Goal: Information Seeking & Learning: Learn about a topic

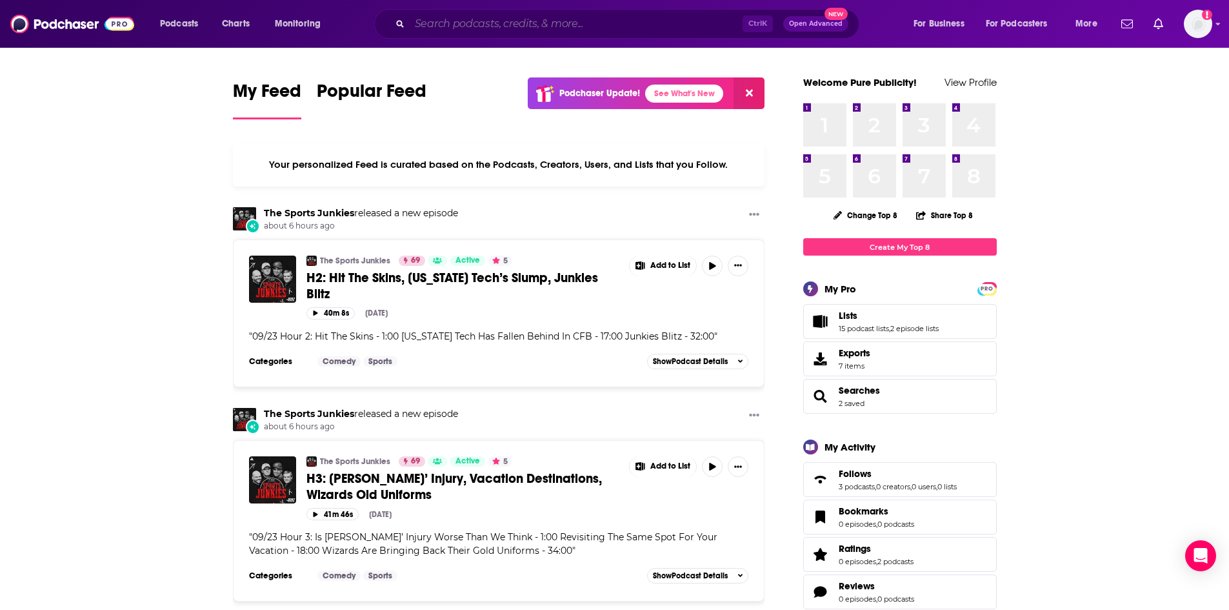
click at [488, 22] on input "Search podcasts, credits, & more..." at bounding box center [576, 24] width 333 height 21
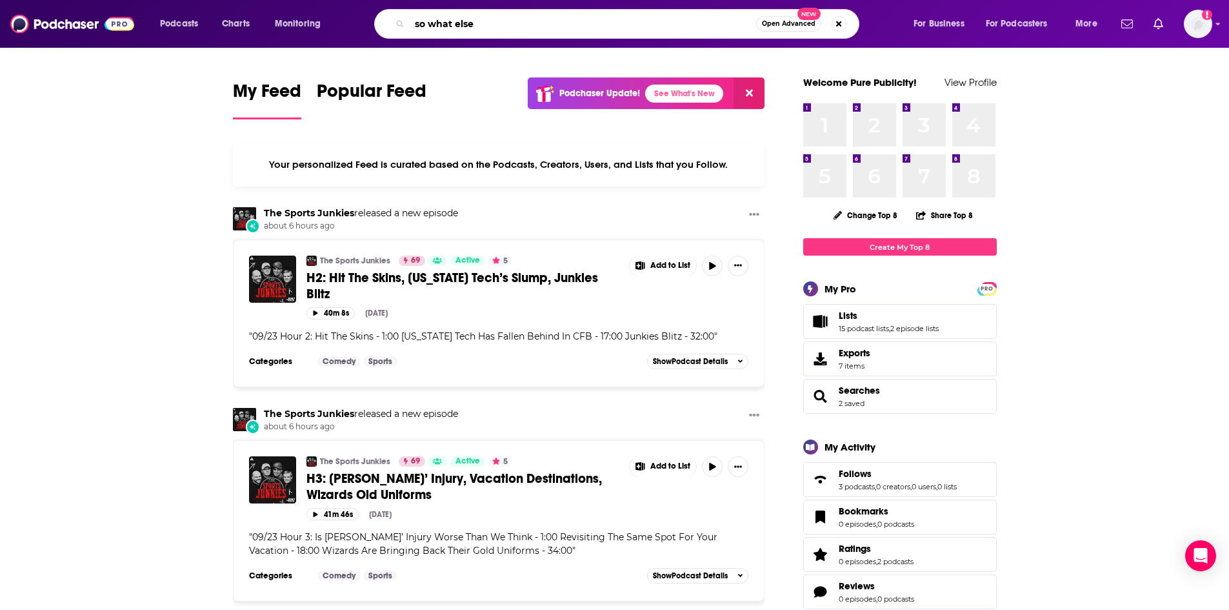
type input "so what else"
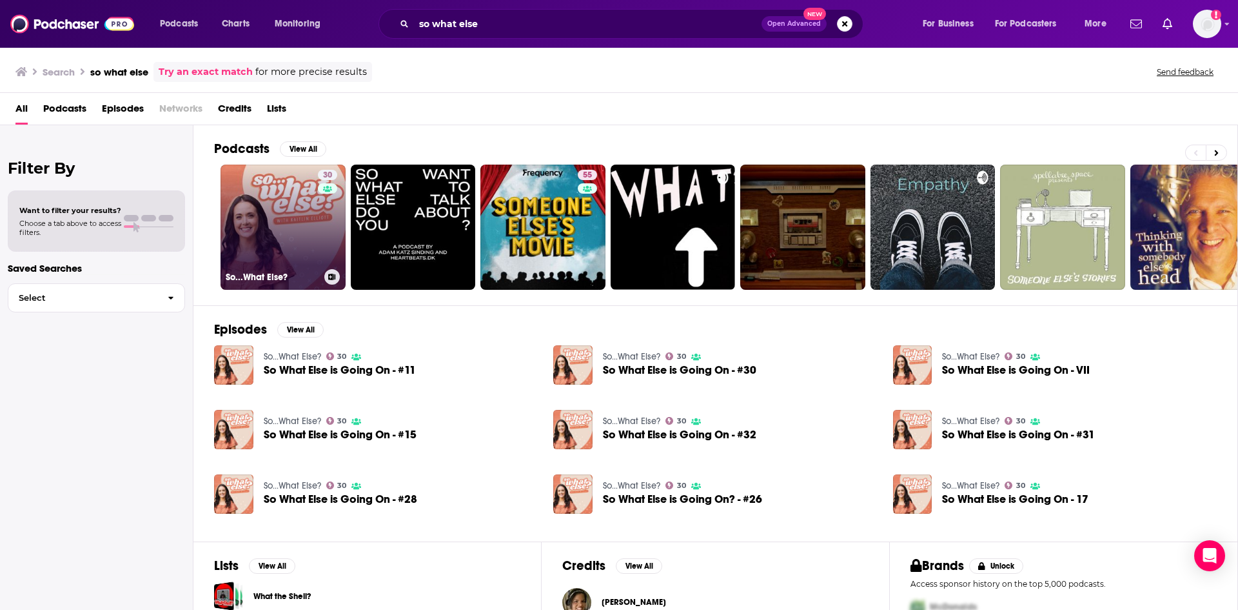
click at [282, 215] on link "30 So...What Else?" at bounding box center [283, 226] width 125 height 125
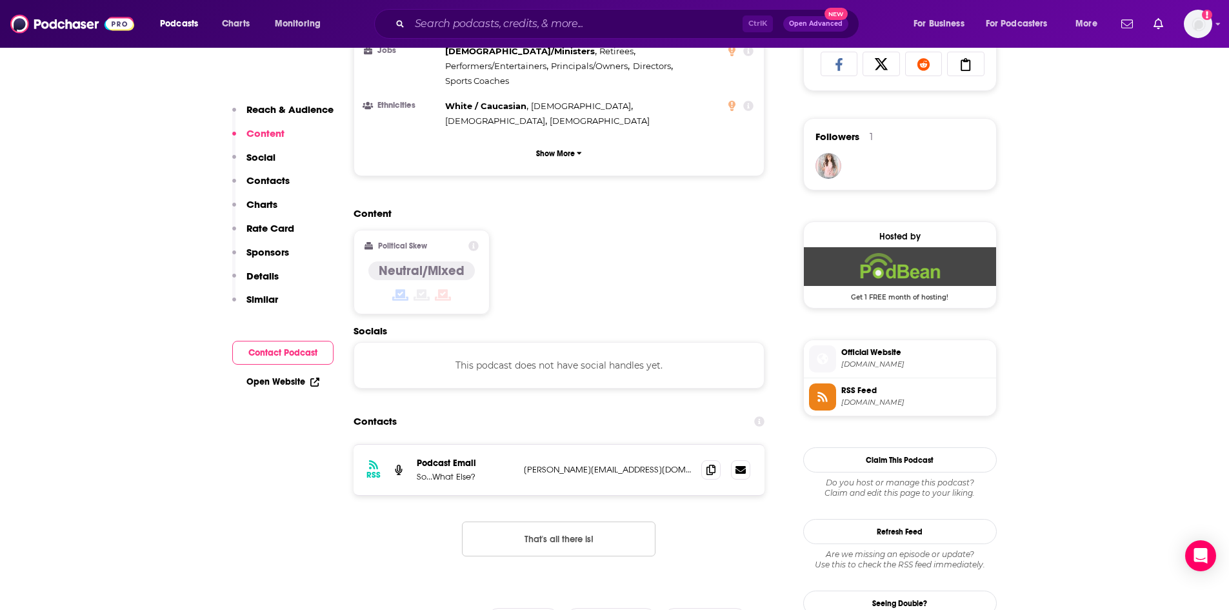
scroll to position [903, 0]
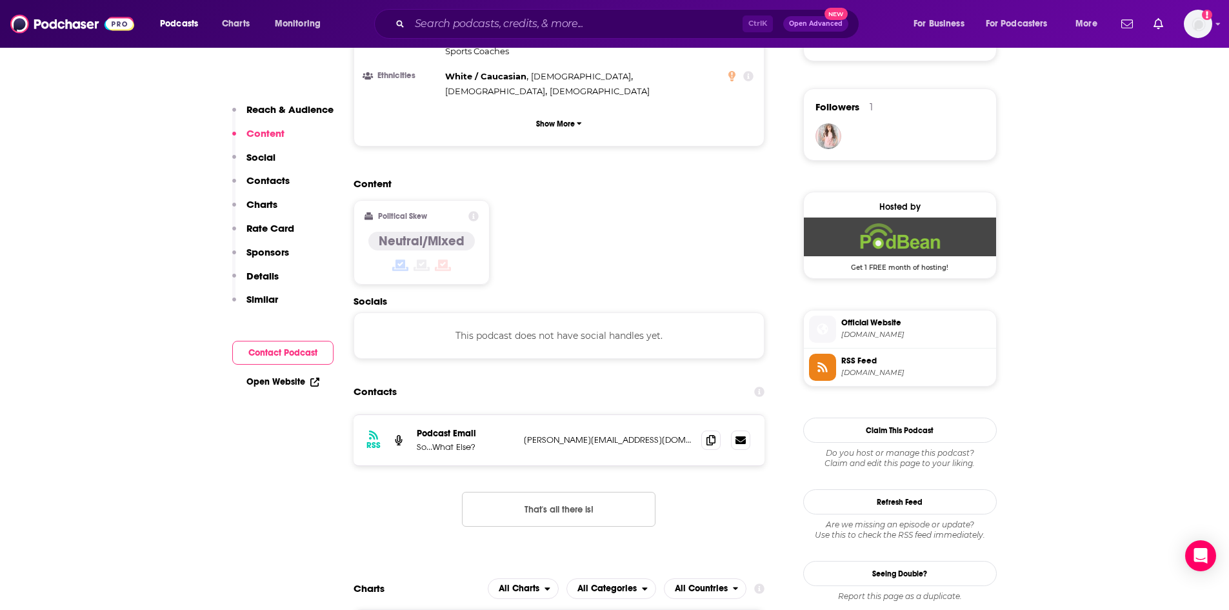
click at [292, 380] on link "Open Website" at bounding box center [282, 381] width 73 height 11
